Goal: Task Accomplishment & Management: Manage account settings

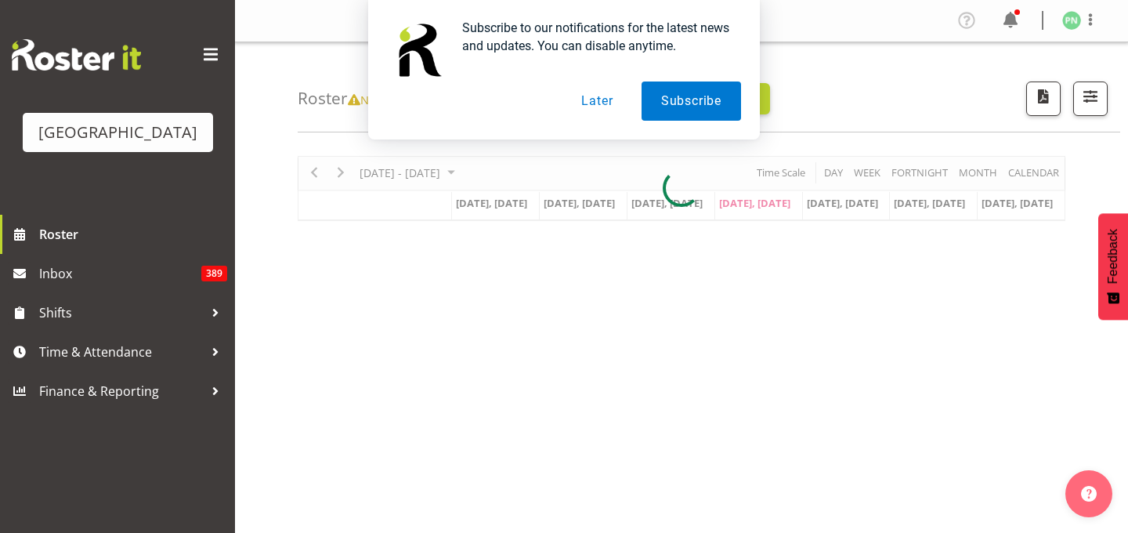
click at [601, 99] on button "Later" at bounding box center [597, 100] width 70 height 39
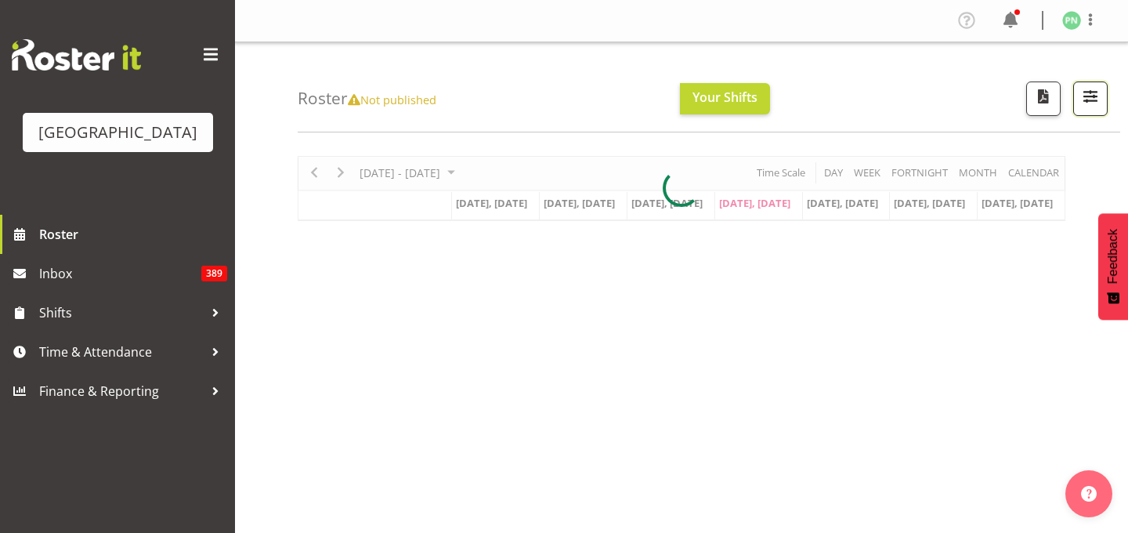
click at [1080, 103] on span "button" at bounding box center [1090, 96] width 20 height 20
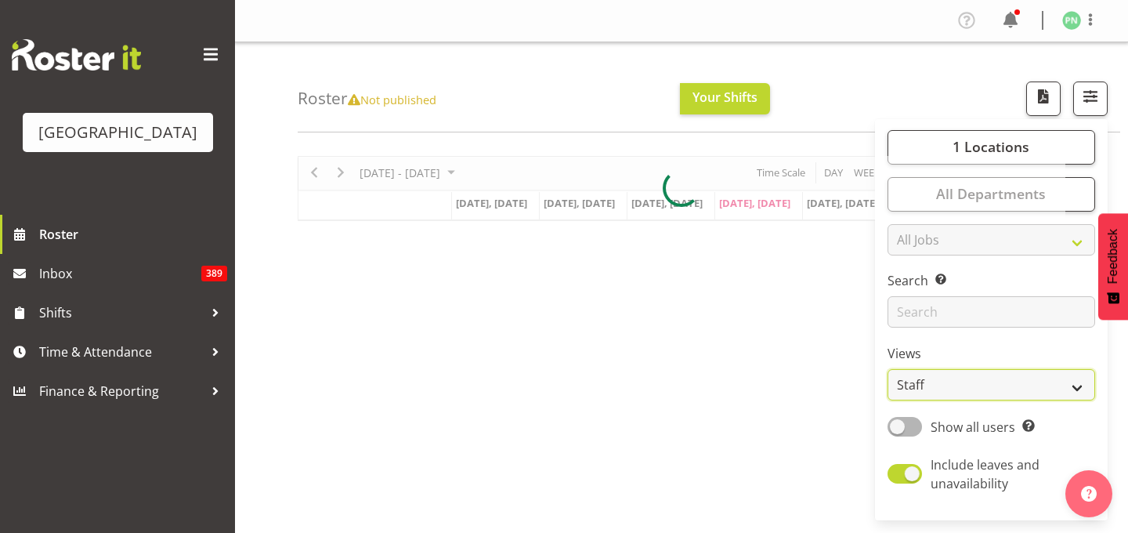
click at [917, 400] on select "Staff Role Shift - Horizontal Shift - Vertical Staff - Location" at bounding box center [991, 384] width 208 height 31
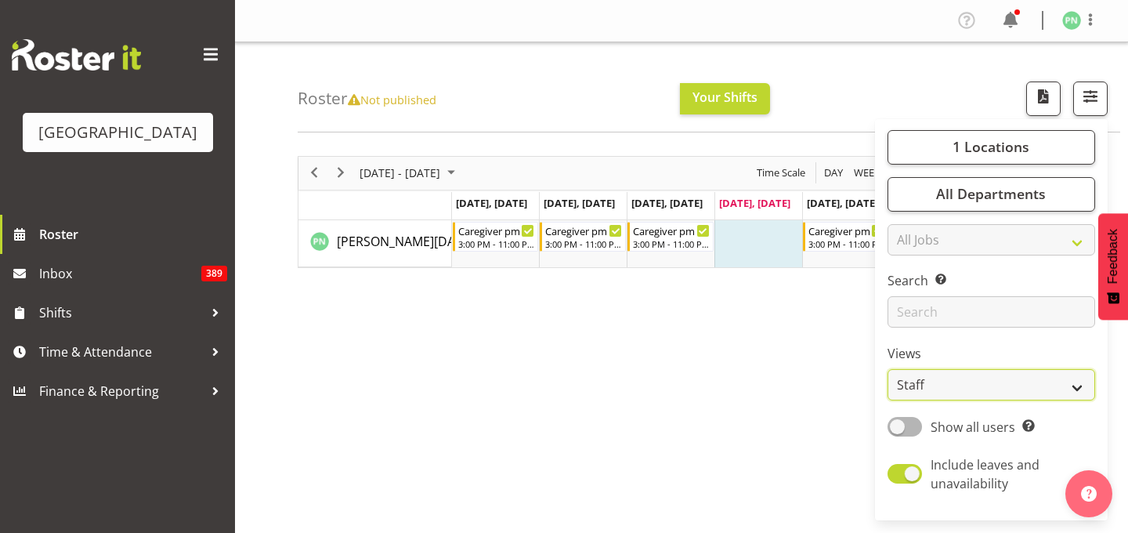
select select "shiftH"
click at [887, 400] on select "Staff Role Shift - Horizontal Shift - Vertical Staff - Location" at bounding box center [991, 384] width 208 height 31
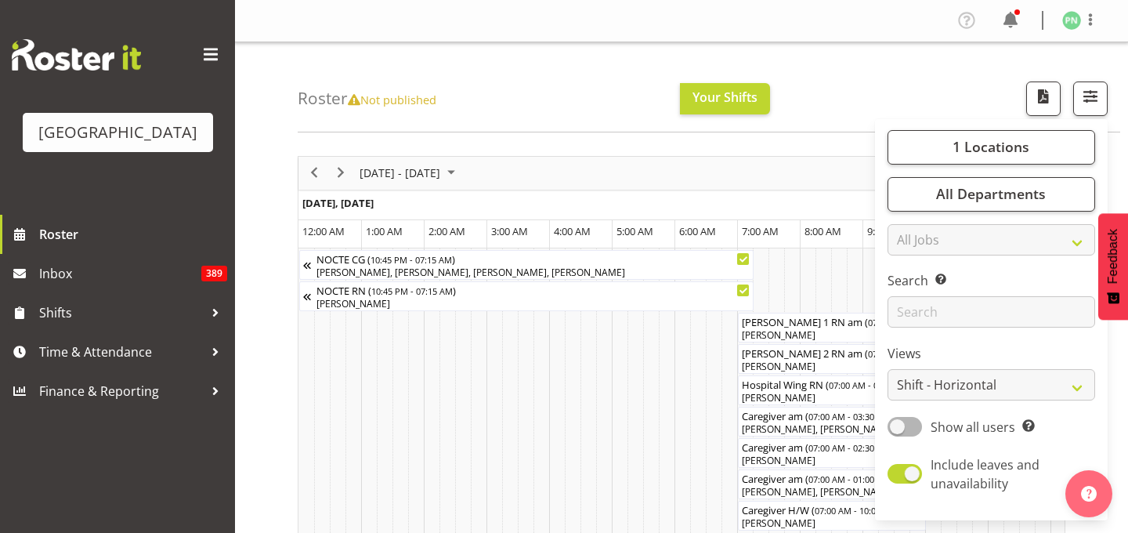
click at [876, 112] on div "Roster Not published Your Shifts 1 Locations [GEOGRAPHIC_DATA] Kitchen [GEOGRAP…" at bounding box center [709, 87] width 822 height 90
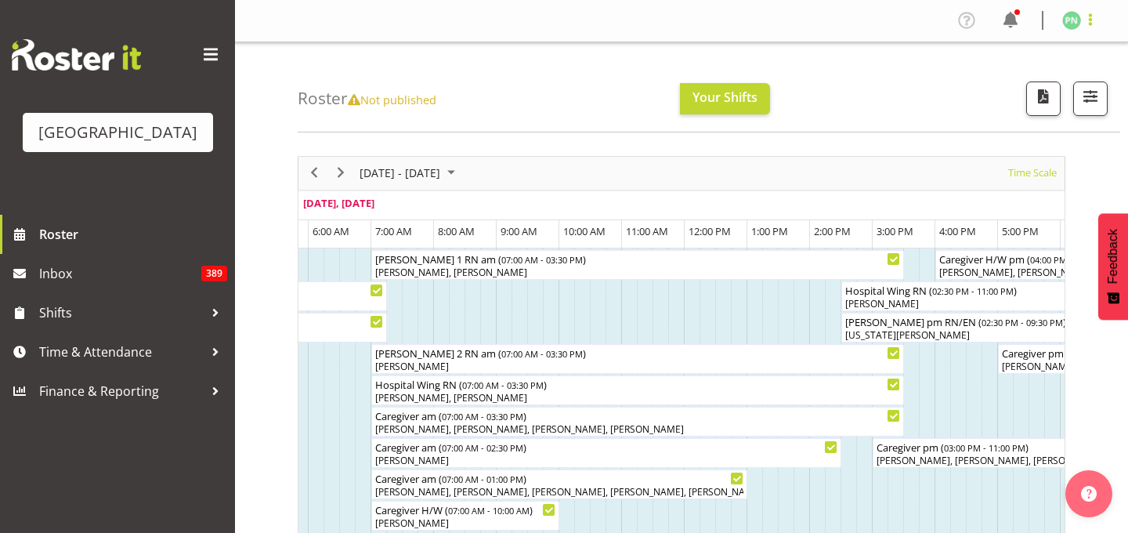
click at [1083, 22] on span at bounding box center [1090, 19] width 19 height 19
click at [988, 96] on link "Log Out" at bounding box center [1024, 82] width 150 height 28
